Goal: Task Accomplishment & Management: Manage account settings

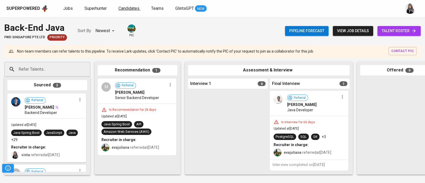
click at [124, 7] on span "Candidates" at bounding box center [129, 8] width 21 height 5
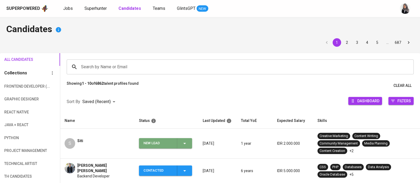
click at [182, 143] on icon "button" at bounding box center [185, 143] width 6 height 6
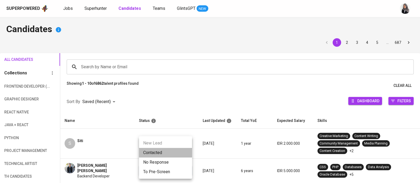
click at [154, 153] on li "Contacted" at bounding box center [165, 153] width 53 height 10
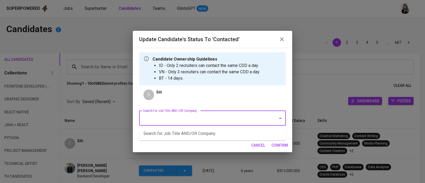
click at [203, 121] on input "Search for Job Title AND/OR Company" at bounding box center [205, 118] width 127 height 10
type input "o"
type input "creative"
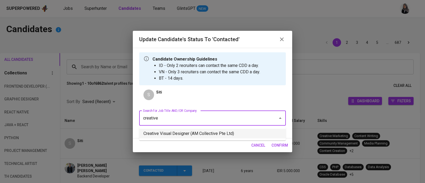
click at [220, 136] on li "Creative Visual Designer (AM Collective Pte Ltd)" at bounding box center [212, 134] width 147 height 10
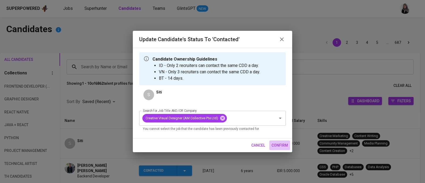
click at [279, 145] on span "confirm" at bounding box center [280, 145] width 16 height 7
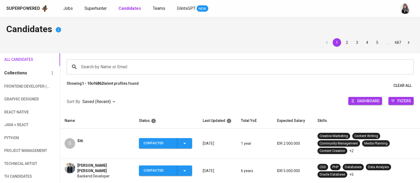
click at [356, 16] on div "Superpowered Jobs Superhunter Candidates Teams GlintsGPT NEW" at bounding box center [210, 8] width 420 height 17
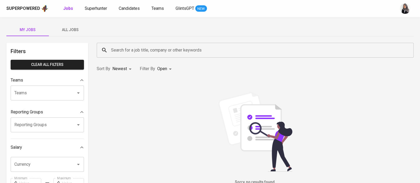
click at [289, 95] on img at bounding box center [256, 132] width 80 height 80
click at [90, 9] on span "Superhunter" at bounding box center [96, 8] width 22 height 5
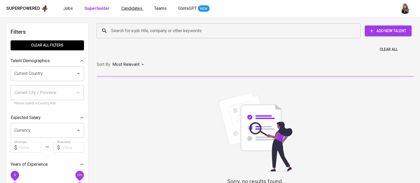
click at [132, 6] on span "Candidates" at bounding box center [131, 8] width 21 height 5
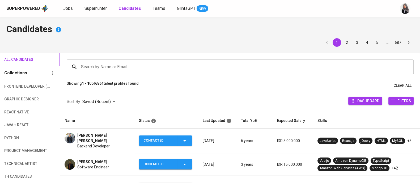
click at [284, 29] on h4 "Candidates" at bounding box center [209, 29] width 407 height 13
click at [98, 5] on div "Superpowered Jobs Superhunter Candidates Teams GlintsGPT NEW" at bounding box center [201, 9] width 390 height 8
click at [98, 7] on span "Superhunter" at bounding box center [96, 8] width 22 height 5
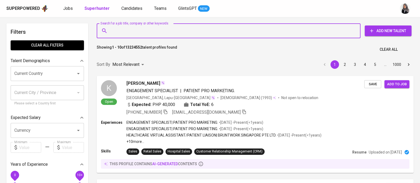
click at [141, 32] on input "Search for a job title, company or other keywords" at bounding box center [230, 31] width 241 height 10
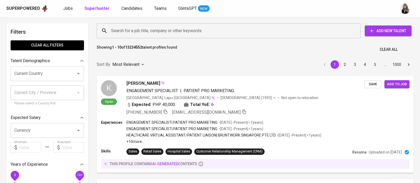
click at [342, 15] on div "Superpowered Jobs Superhunter Candidates Teams GlintsGPT NEW" at bounding box center [210, 8] width 420 height 17
click at [234, 30] on input "Search for a job title, company or other keywords" at bounding box center [230, 31] width 241 height 10
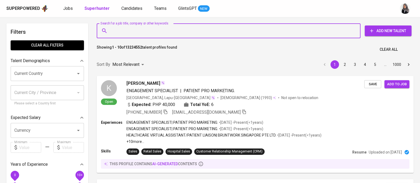
paste input "inipunyasiti@gmail.com"
type input "inipunyasiti@gmail.com"
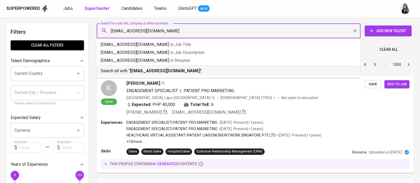
click at [189, 68] on p "Search all with " inipunyasiti@gmail.com "" at bounding box center [228, 71] width 255 height 6
click at [189, 68] on div "Sort By Most Relevant MOST_RELEVANT 1 2 3 4 5 … 1000" at bounding box center [255, 65] width 323 height 16
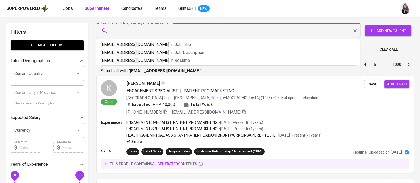
click at [170, 73] on div "Sort By Most Relevant MOST_RELEVANT 1 2 3 4 5 … 1000" at bounding box center [255, 65] width 323 height 16
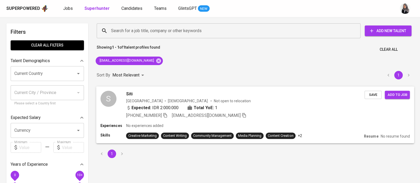
click at [260, 111] on div "Expected: IDR 2.000.000 Total YoE: 1" at bounding box center [245, 108] width 239 height 8
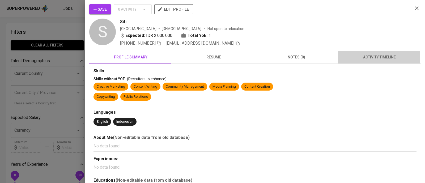
click at [373, 57] on span "activity timeline" at bounding box center [379, 57] width 77 height 7
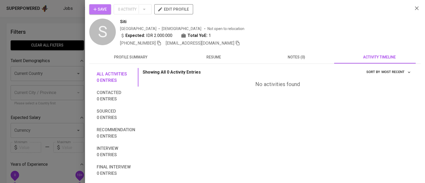
click at [102, 5] on button "Save" at bounding box center [100, 9] width 22 height 10
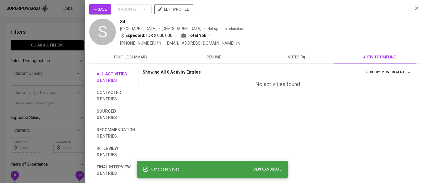
click at [60, 17] on div at bounding box center [212, 91] width 425 height 183
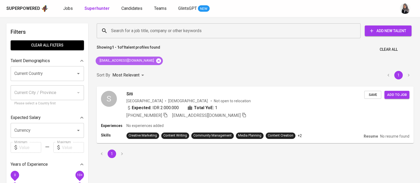
click at [156, 60] on icon at bounding box center [158, 60] width 5 height 5
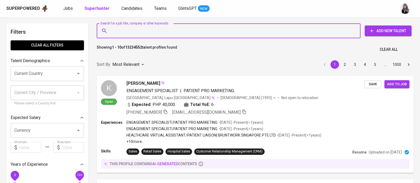
click at [174, 31] on input "Search for a job title, company or other keywords" at bounding box center [230, 31] width 241 height 10
paste input "danielchung271@gmail.com"
type input "danielchung271@gmail.com"
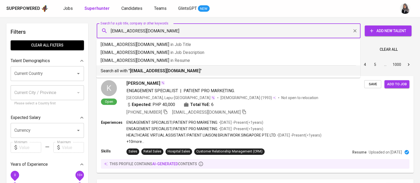
click at [165, 73] on b "danielchung271@gmail.com" at bounding box center [165, 70] width 70 height 5
click at [165, 73] on div "Sort By Most Relevant MOST_RELEVANT 1 2 3 4 5 … 1000" at bounding box center [255, 65] width 323 height 16
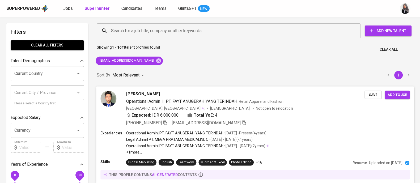
click at [286, 112] on div "Expected: IDR 6.000.000 Total YoE: 4" at bounding box center [245, 116] width 239 height 8
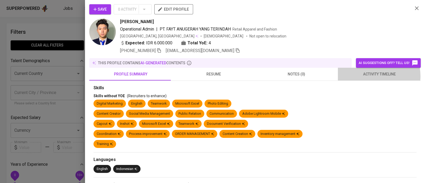
click at [370, 76] on span "activity timeline" at bounding box center [379, 74] width 77 height 7
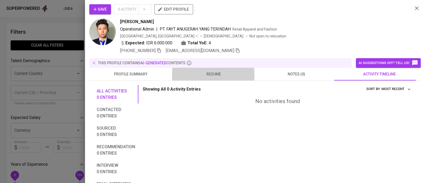
click at [197, 75] on span "resume" at bounding box center [213, 74] width 77 height 7
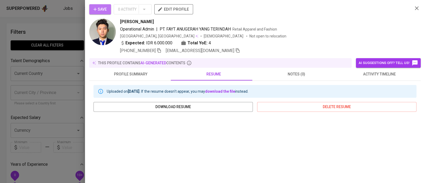
click at [97, 7] on icon "button" at bounding box center [94, 9] width 5 height 5
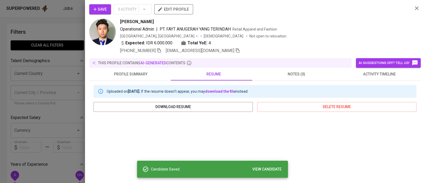
click at [64, 26] on div at bounding box center [212, 91] width 425 height 183
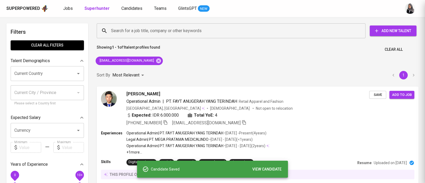
scroll to position [0, 0]
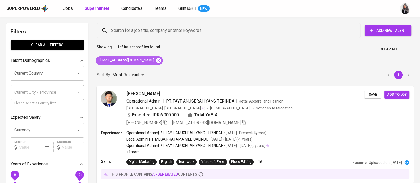
click at [156, 62] on icon at bounding box center [158, 60] width 5 height 5
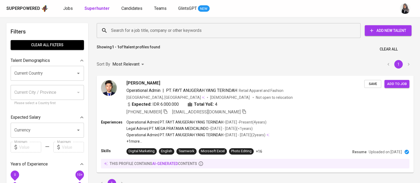
click at [183, 31] on input "Search for a job title, company or other keywords" at bounding box center [230, 31] width 241 height 10
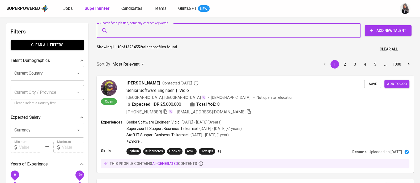
paste input "a | fanykhairani@gmail.com |"
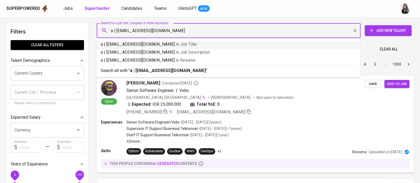
click at [117, 30] on input "a | fanykhairani@gmail.com" at bounding box center [230, 31] width 241 height 10
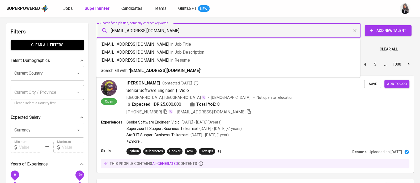
type input "[EMAIL_ADDRESS][DOMAIN_NAME]"
click at [208, 72] on p "Search all with " fanykhairani@gmail.com "" at bounding box center [228, 71] width 255 height 6
click at [208, 72] on div "Sort By Most Relevant MOST_RELEVANT 1 2 3 4 5 … 1000" at bounding box center [255, 64] width 323 height 16
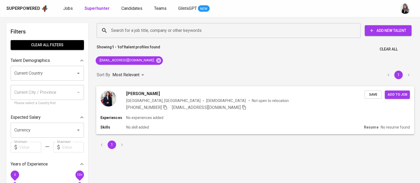
click at [225, 120] on div "Experiences No experiences added" at bounding box center [254, 117] width 309 height 5
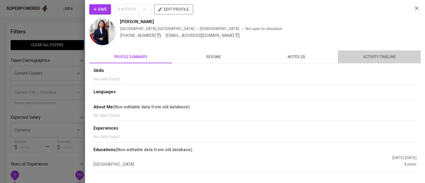
click at [371, 56] on span "activity timeline" at bounding box center [379, 57] width 77 height 7
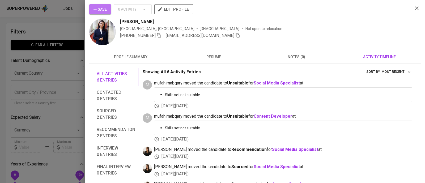
click at [103, 6] on span "Save" at bounding box center [100, 9] width 13 height 7
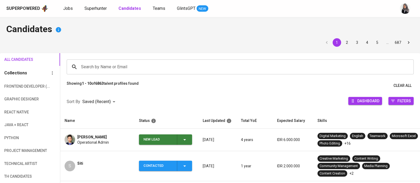
click at [360, 16] on div "Superpowered Jobs Superhunter Candidates Teams GlintsGPT NEW" at bounding box center [210, 8] width 420 height 17
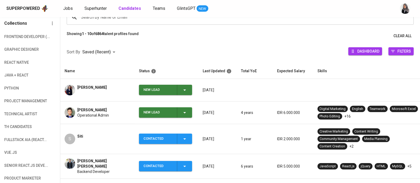
scroll to position [50, 0]
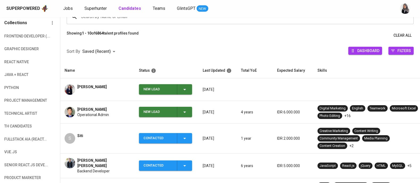
click at [188, 112] on span "New Lead" at bounding box center [165, 112] width 49 height 10
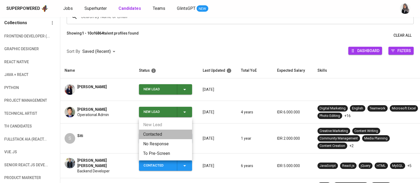
click at [158, 132] on li "Contacted" at bounding box center [165, 135] width 53 height 10
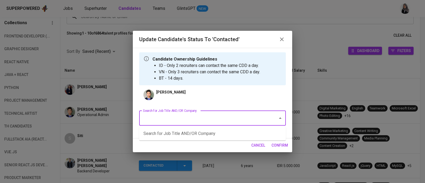
click at [220, 123] on input "Search for Job Title AND/OR Company" at bounding box center [205, 118] width 127 height 10
type input "creative"
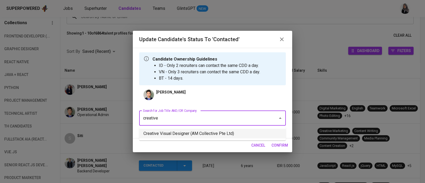
click at [234, 131] on li "Creative Visual Designer (AM Collective Pte Ltd)" at bounding box center [212, 134] width 147 height 10
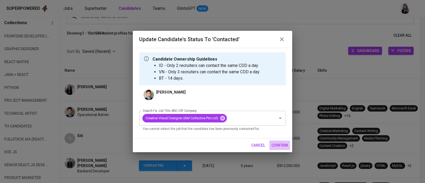
click at [283, 145] on span "confirm" at bounding box center [280, 145] width 16 height 7
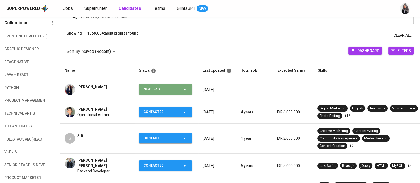
click at [184, 86] on icon "button" at bounding box center [185, 89] width 6 height 6
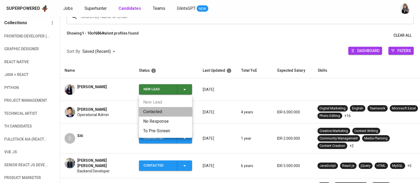
click at [164, 111] on li "Contacted" at bounding box center [165, 112] width 53 height 10
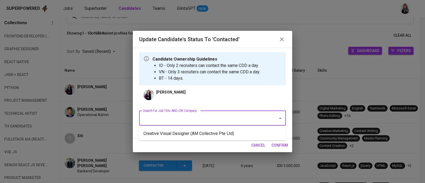
click at [246, 123] on input "Search for Job Title AND/OR Company" at bounding box center [205, 118] width 127 height 10
click at [234, 140] on ul "Creative Visual Designer (AM Collective Pte Ltd)" at bounding box center [212, 134] width 147 height 14
click at [235, 138] on li "Creative Visual Designer (AM Collective Pte Ltd)" at bounding box center [212, 134] width 147 height 10
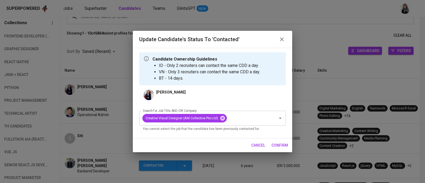
click at [276, 148] on span "confirm" at bounding box center [280, 145] width 16 height 7
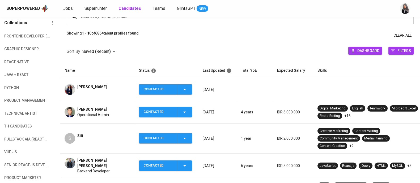
click at [419, 10] on div "Superpowered Jobs Superhunter Candidates Teams GlintsGPT NEW" at bounding box center [210, 8] width 420 height 17
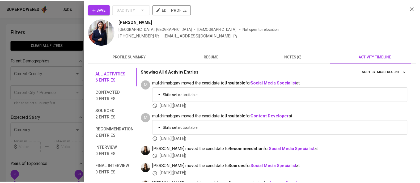
scroll to position [0, 0]
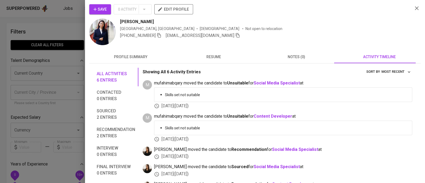
click at [78, 22] on div at bounding box center [212, 91] width 425 height 183
